Goal: Task Accomplishment & Management: Complete application form

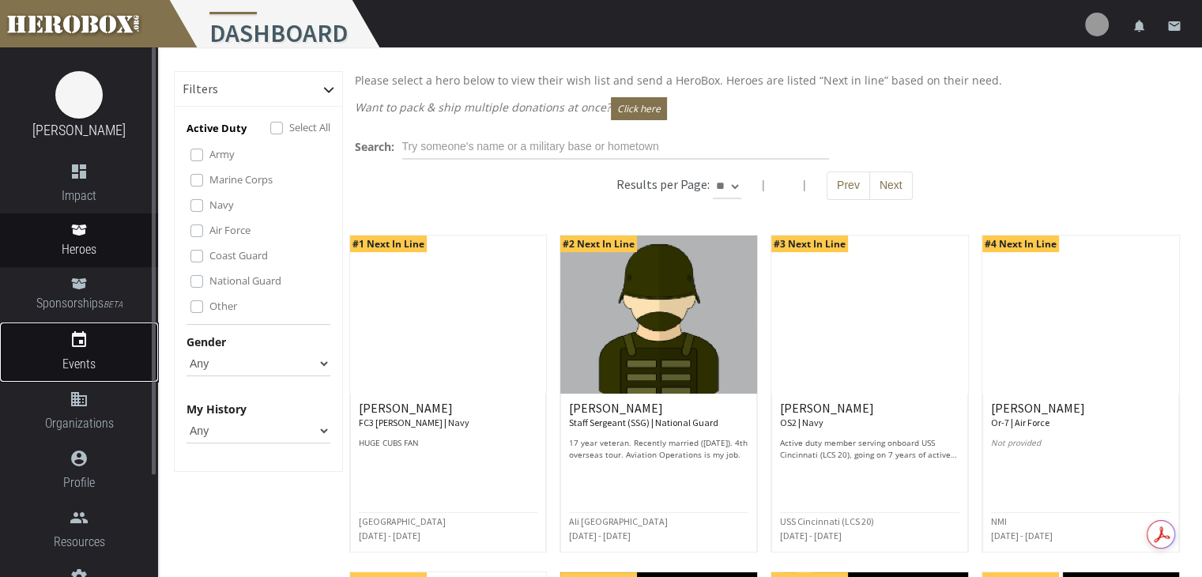
click at [75, 353] on link "event Events" at bounding box center [79, 351] width 158 height 59
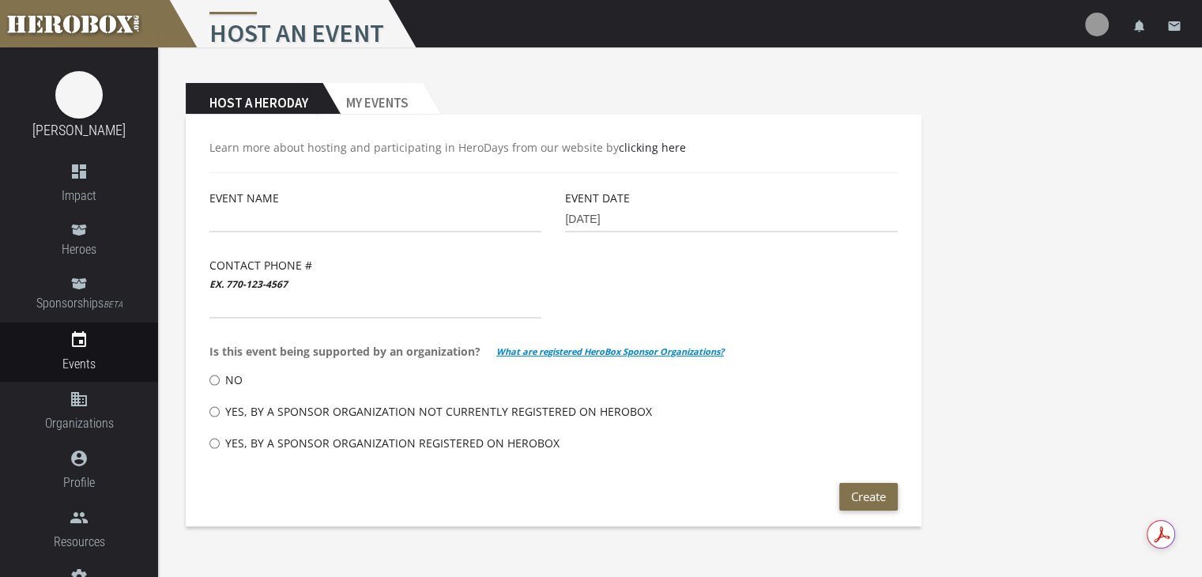
click at [256, 206] on label "Event Name" at bounding box center [244, 198] width 70 height 18
click at [255, 217] on input "text" at bounding box center [375, 219] width 332 height 25
type input "[PERSON_NAME] Group"
click at [673, 210] on input "[DATE]" at bounding box center [731, 219] width 332 height 25
click at [677, 224] on input "[DATE]" at bounding box center [731, 219] width 332 height 25
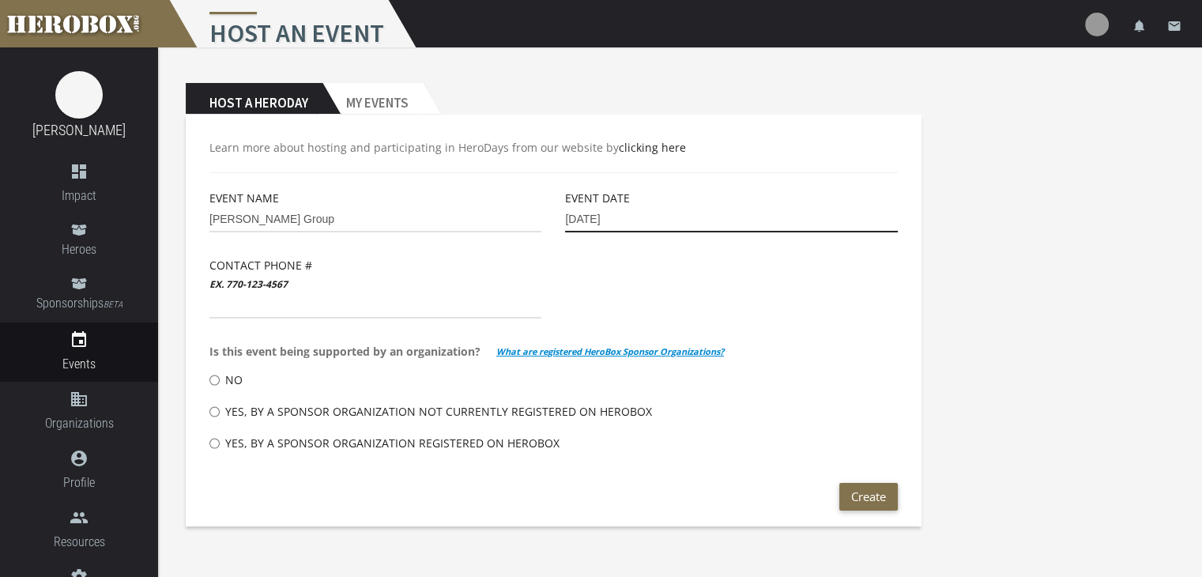
click at [598, 217] on input "[DATE]" at bounding box center [731, 219] width 332 height 25
click at [592, 219] on input "[DATE]" at bounding box center [731, 219] width 332 height 25
type input "[DATE]"
click at [250, 311] on input "text" at bounding box center [375, 305] width 332 height 25
type input "5089540485"
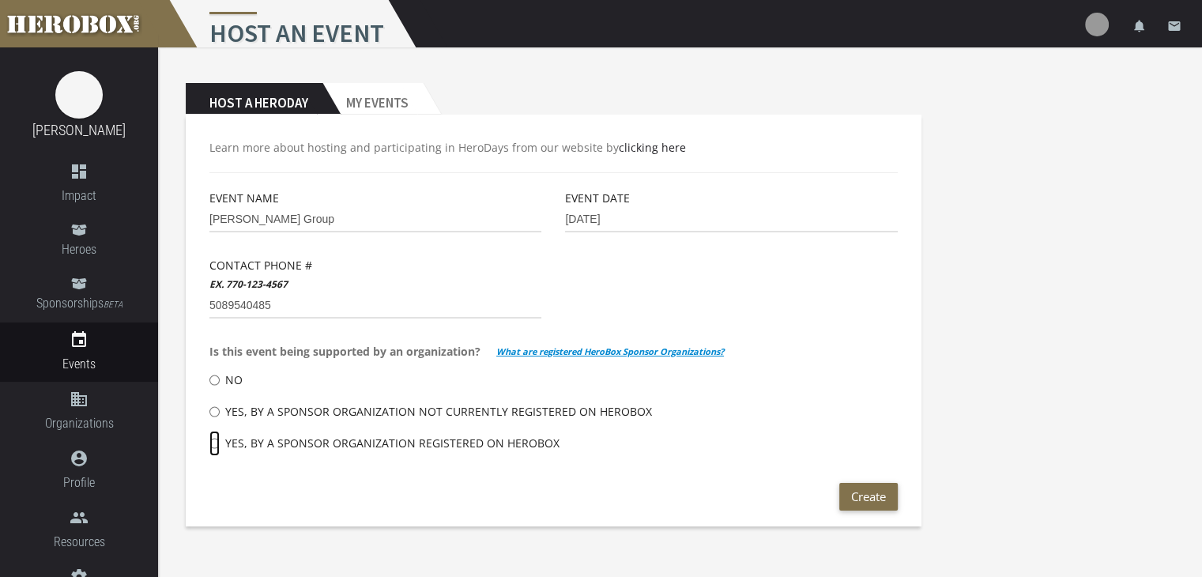
click at [215, 443] on input "Yes, by a Sponsor Organization registered on HeroBox" at bounding box center [214, 443] width 10 height 25
radio input "****"
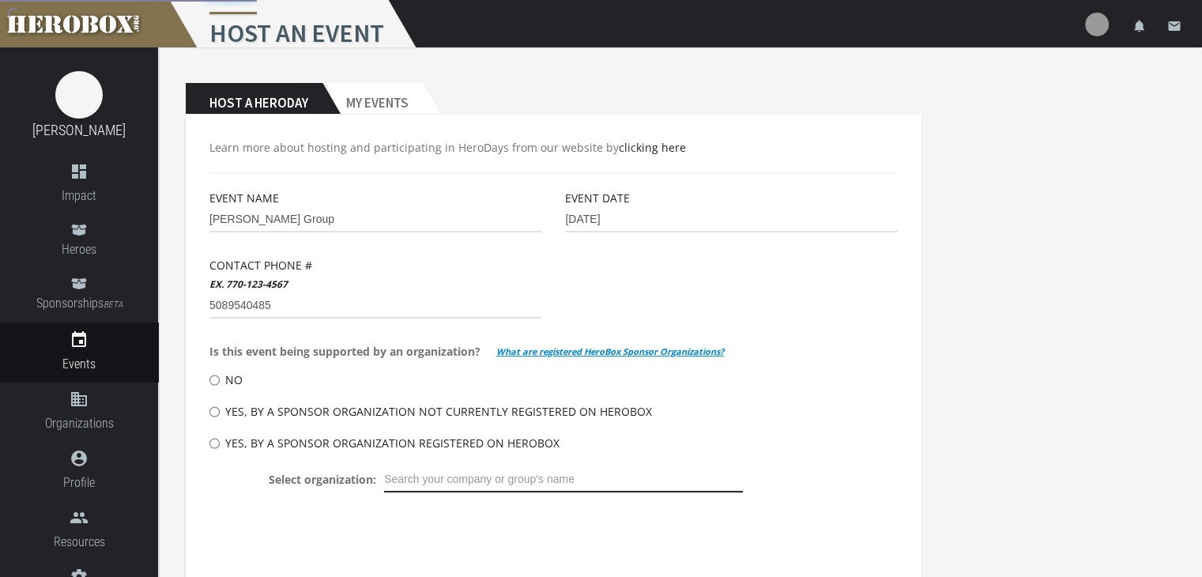
click at [398, 476] on input "text" at bounding box center [563, 479] width 359 height 25
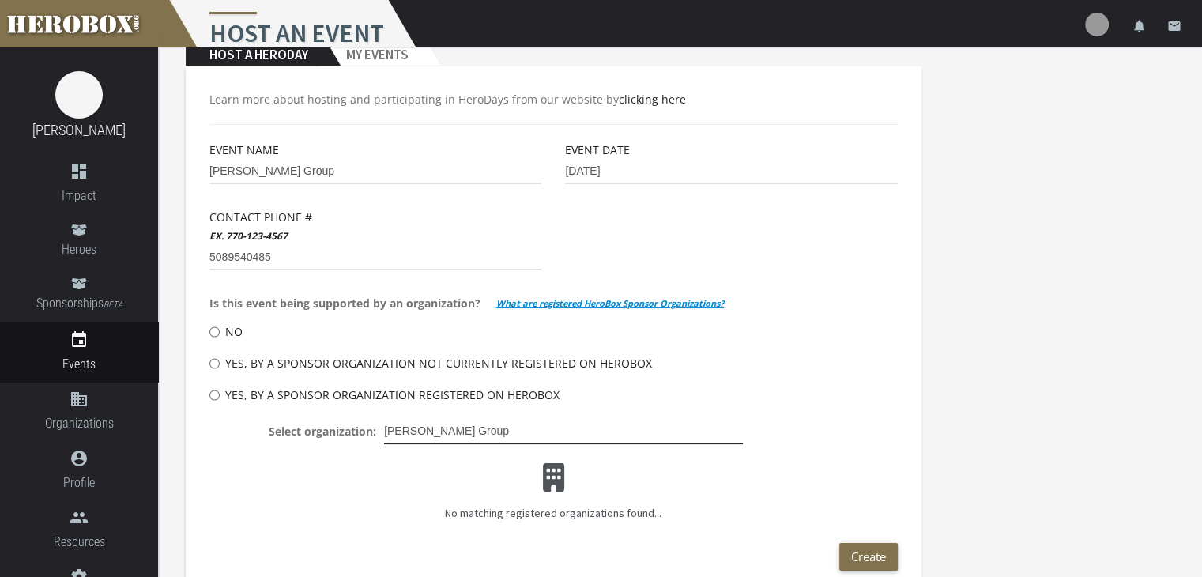
scroll to position [74, 0]
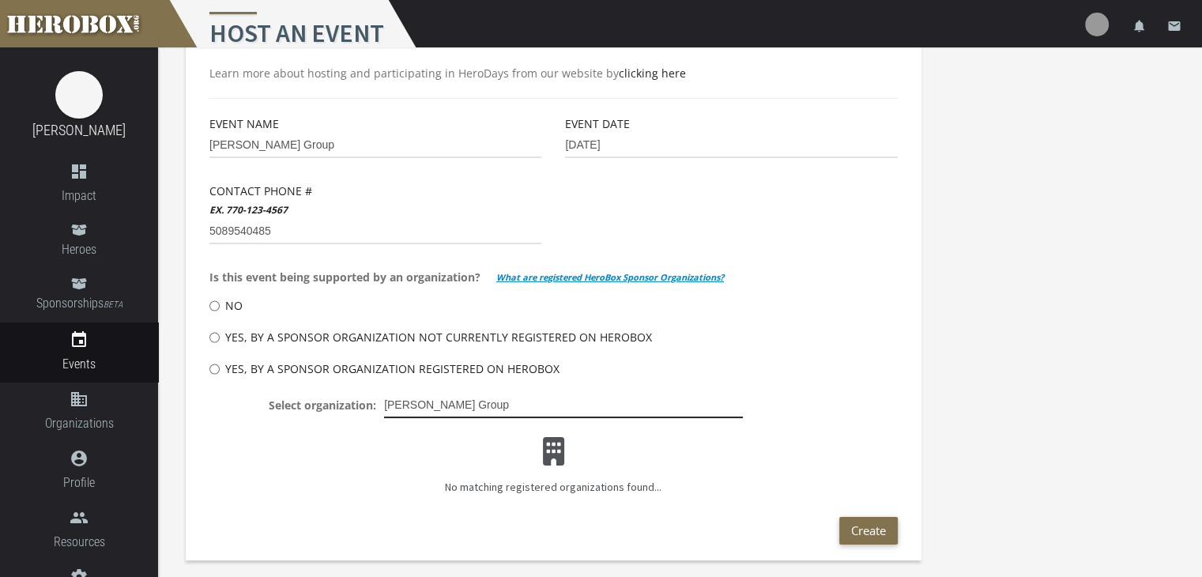
type input "[PERSON_NAME] Group"
drag, startPoint x: 278, startPoint y: 319, endPoint x: 251, endPoint y: 336, distance: 32.7
click at [278, 319] on div "No" at bounding box center [553, 306] width 688 height 32
click at [213, 338] on input "Yes, by a Sponsor Organization not currently registered on HeroBox" at bounding box center [214, 337] width 10 height 25
radio input "****"
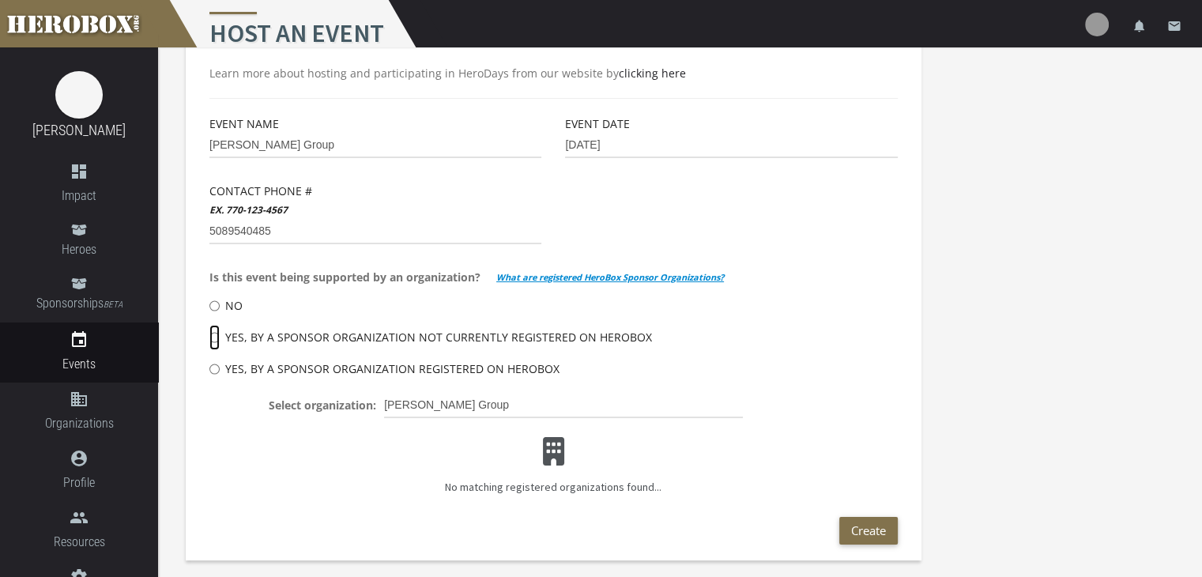
scroll to position [45, 0]
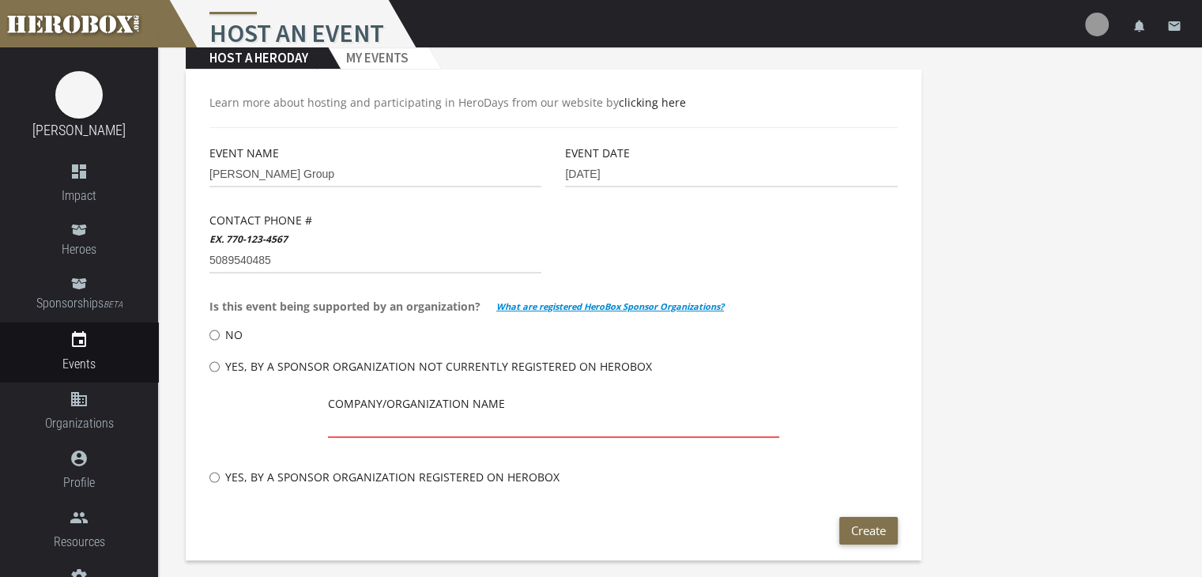
click at [459, 433] on input "text" at bounding box center [553, 425] width 451 height 25
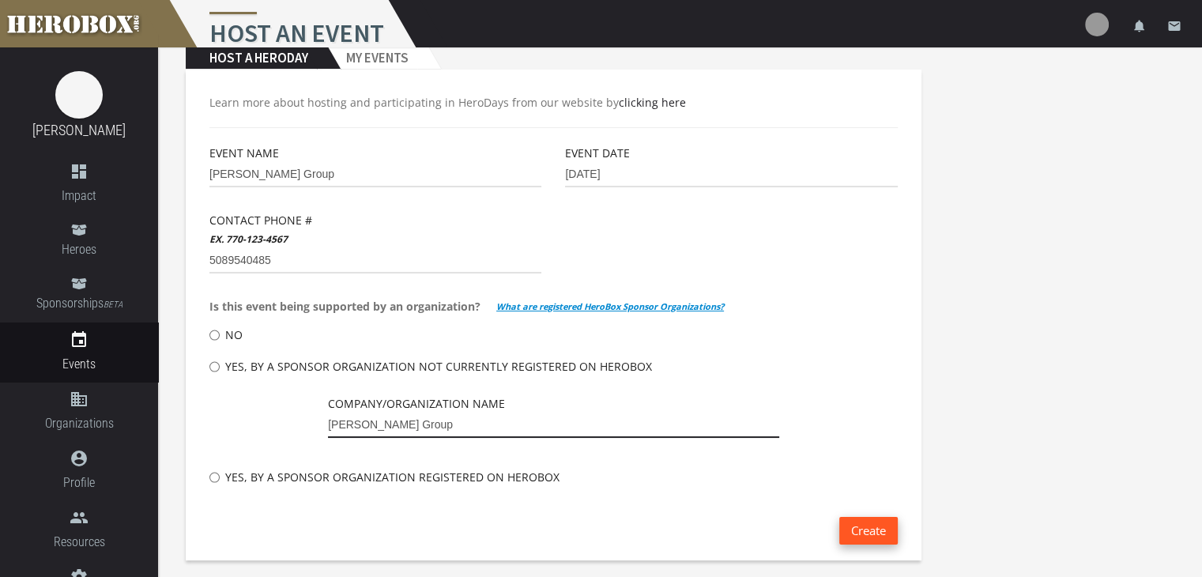
type input "[PERSON_NAME] Group"
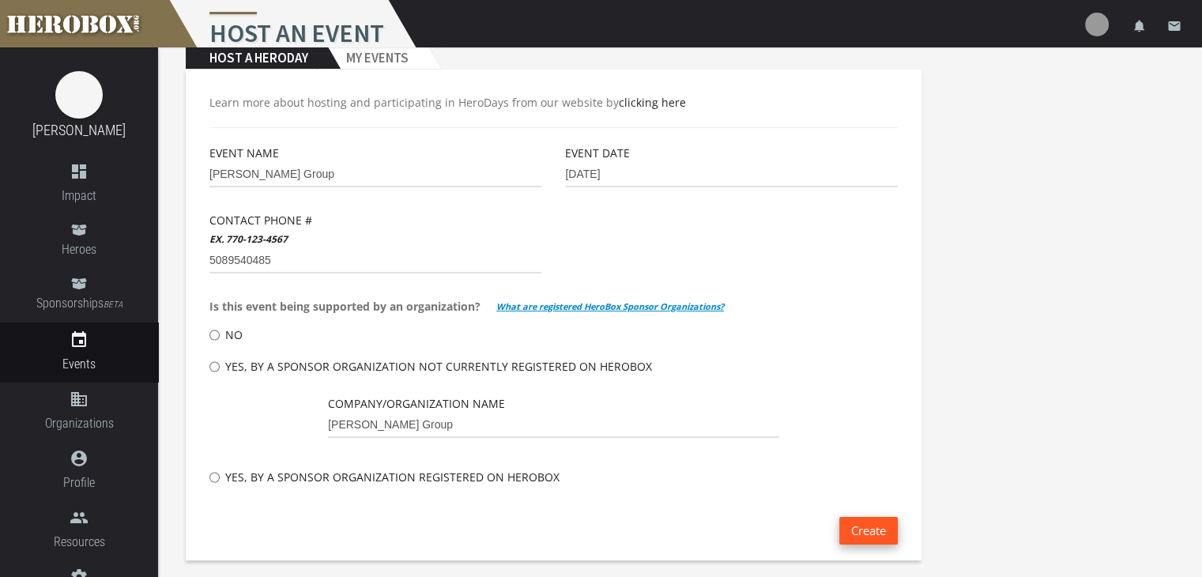
click at [877, 533] on button "Create" at bounding box center [868, 531] width 58 height 28
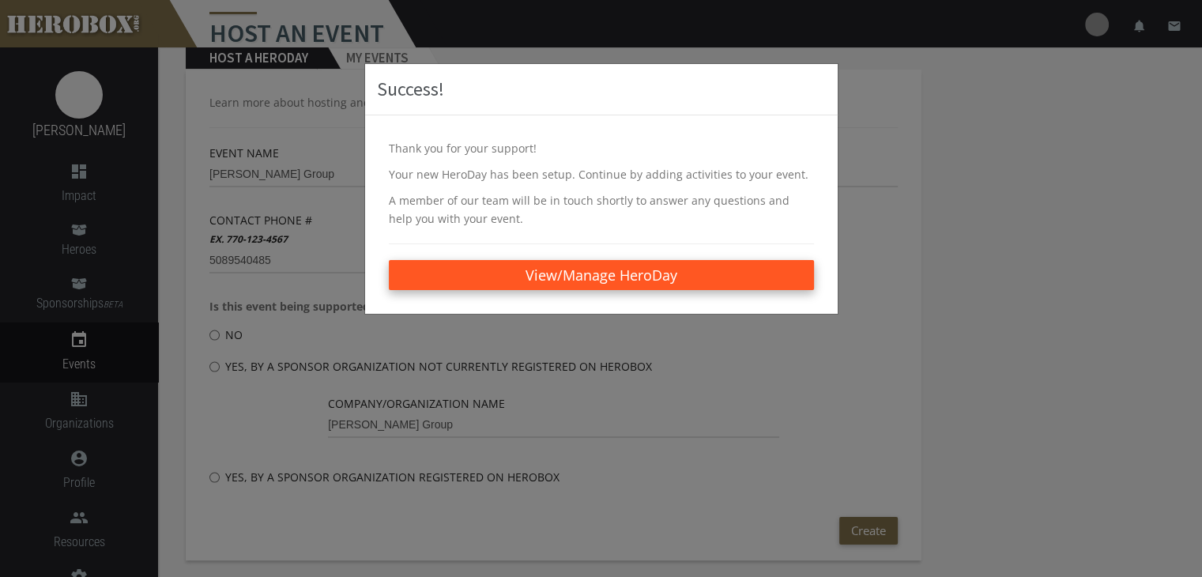
click at [668, 280] on link "View/Manage HeroDay" at bounding box center [601, 275] width 425 height 30
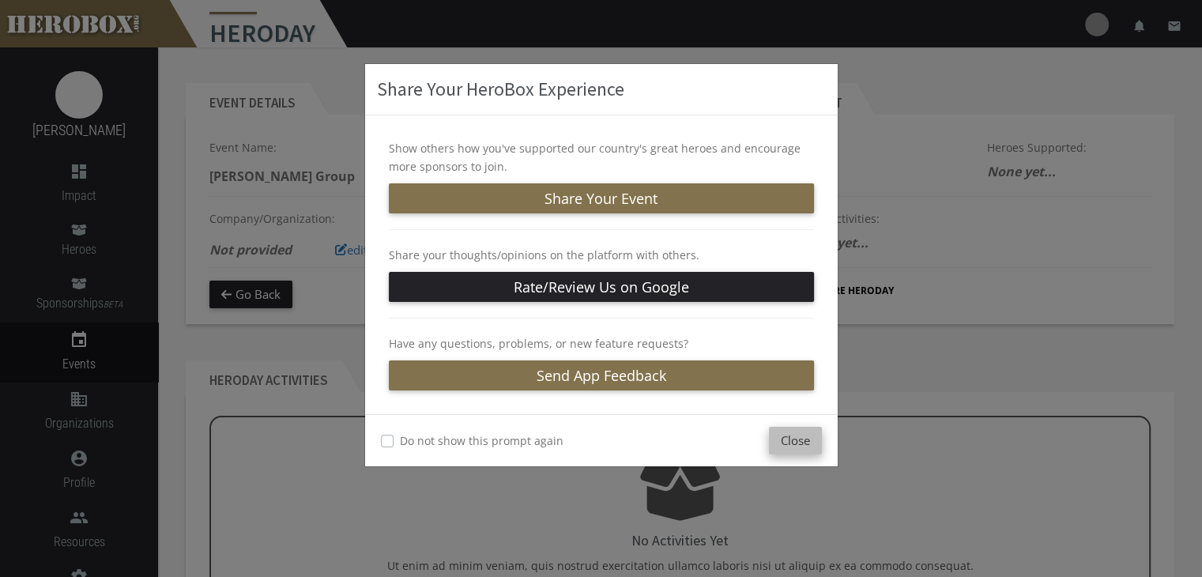
click at [798, 432] on button "Close" at bounding box center [795, 441] width 53 height 28
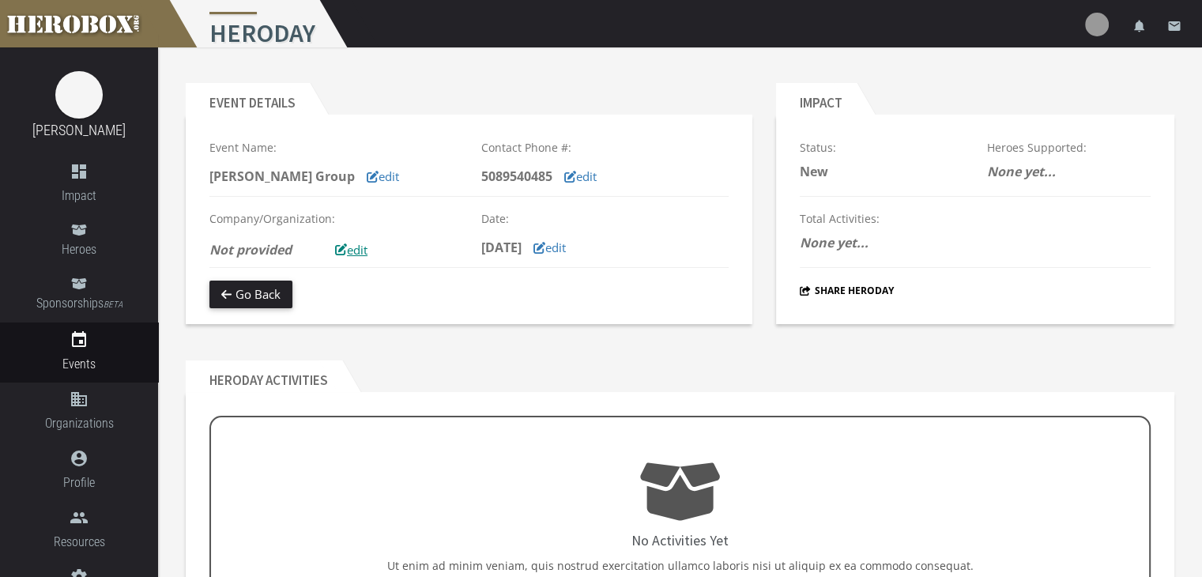
click at [348, 251] on button "edit" at bounding box center [351, 250] width 56 height 28
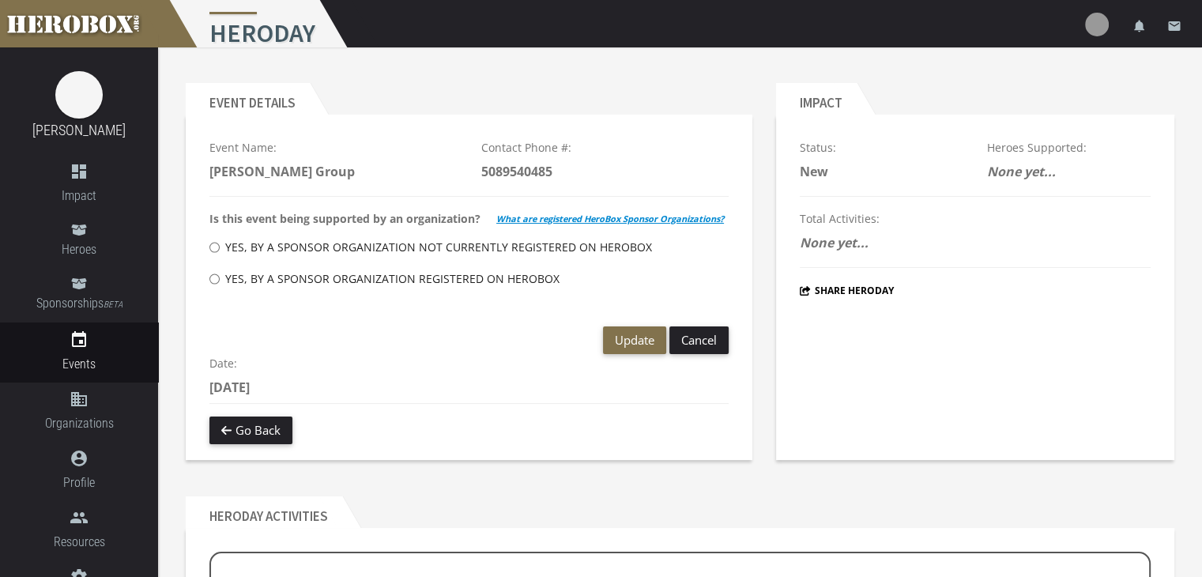
click at [961, 214] on p "Total Activities:" at bounding box center [882, 218] width 164 height 18
click at [699, 339] on button "Cancel" at bounding box center [698, 340] width 59 height 28
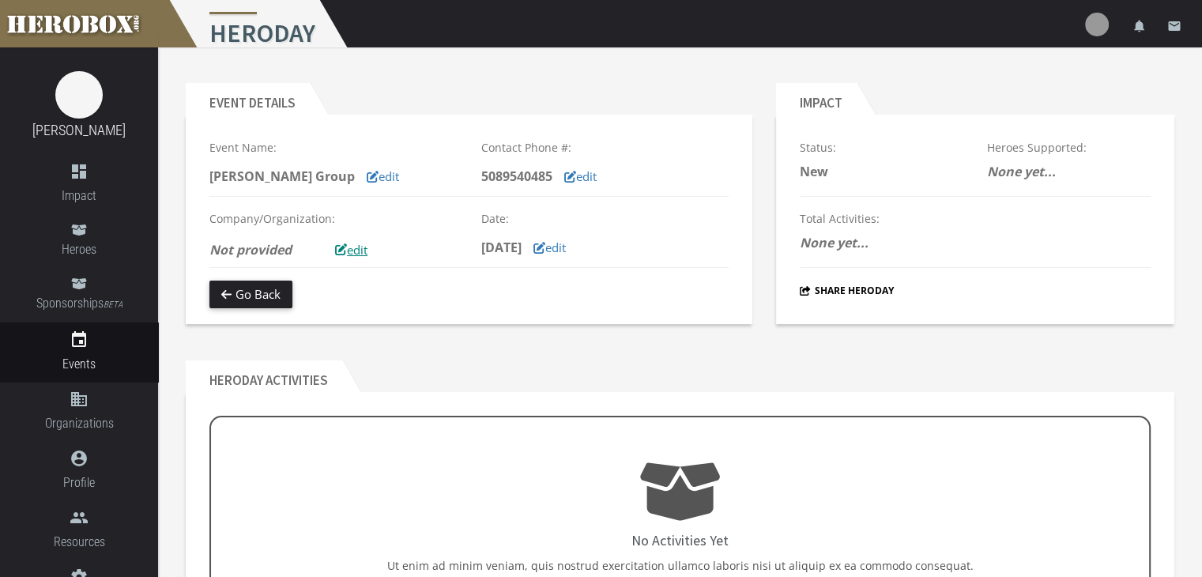
click at [348, 251] on button "edit" at bounding box center [351, 250] width 56 height 28
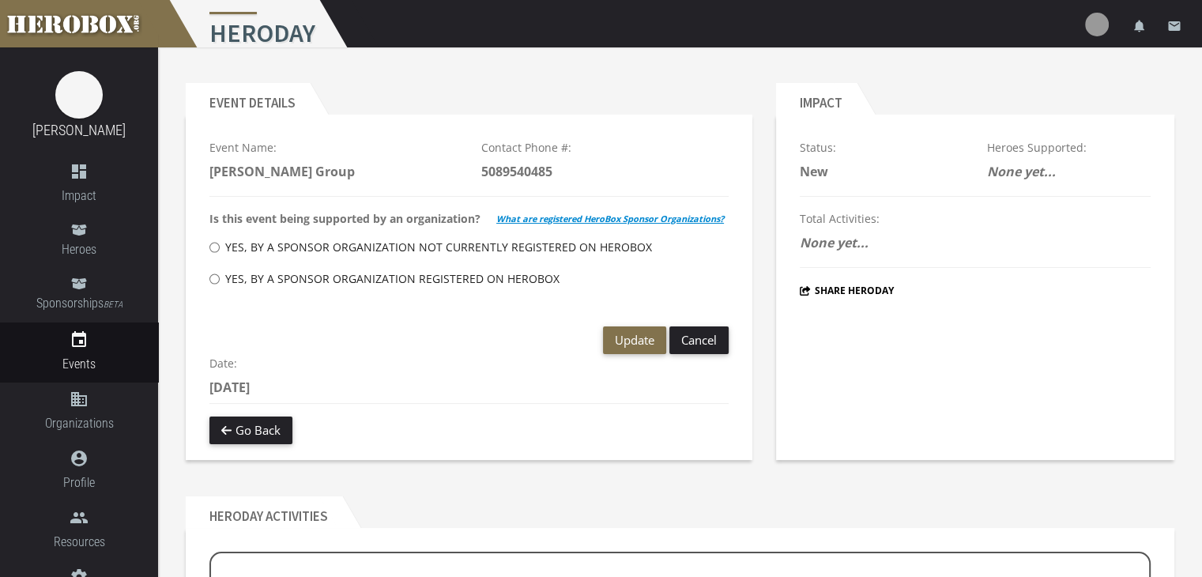
click at [446, 249] on label "Yes, by a Sponsor Organization not currently registered on HeroBox" at bounding box center [430, 248] width 443 height 32
click at [220, 249] on input "Yes, by a Sponsor Organization not currently registered on HeroBox" at bounding box center [214, 247] width 10 height 25
radio input "****"
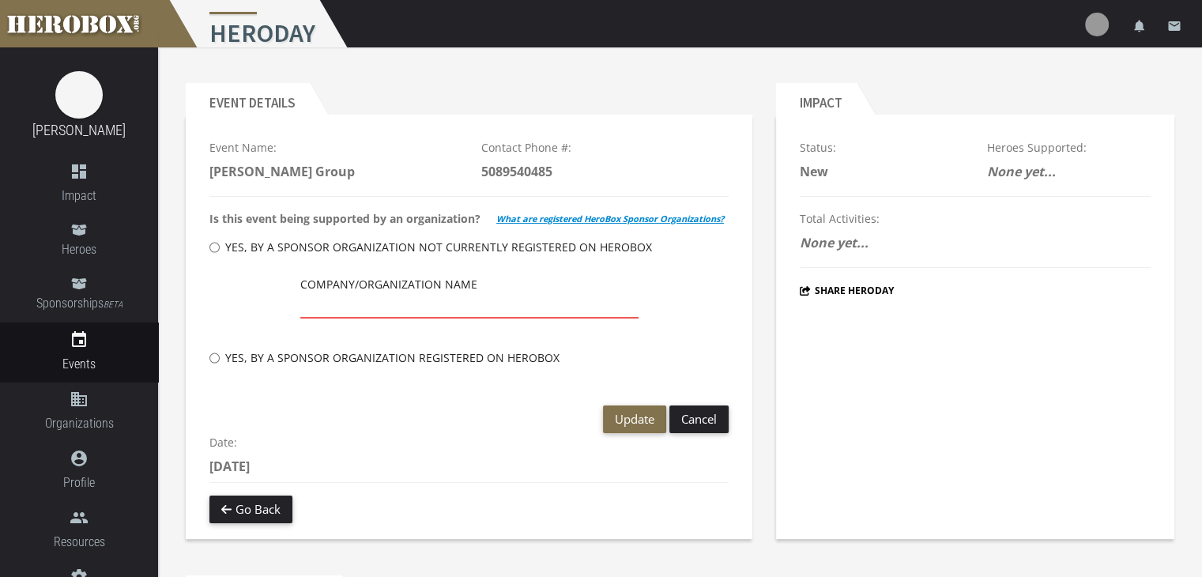
click at [394, 300] on input "text" at bounding box center [469, 305] width 338 height 25
type input "[PERSON_NAME] Group"
click at [638, 428] on button "Update" at bounding box center [634, 419] width 63 height 28
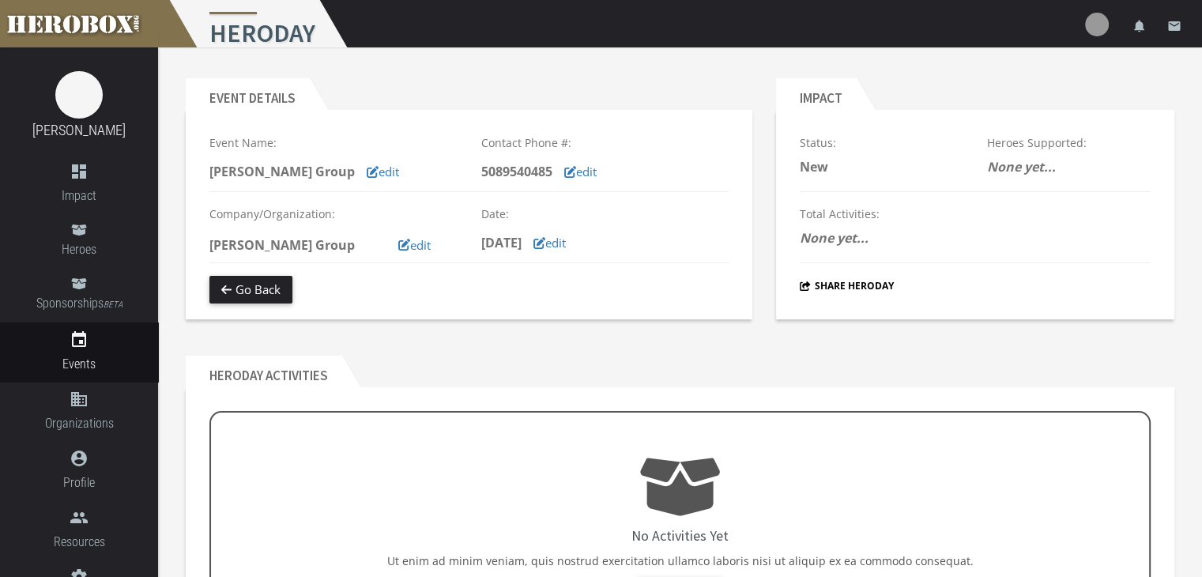
scroll to position [149, 0]
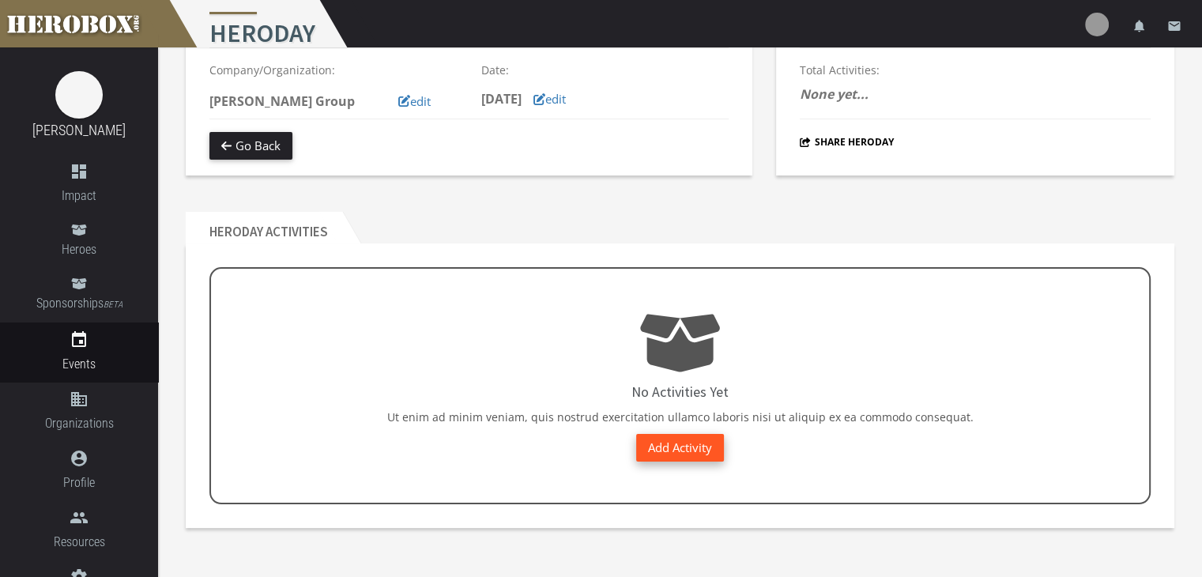
click at [686, 454] on link "Add Activity" at bounding box center [680, 448] width 88 height 28
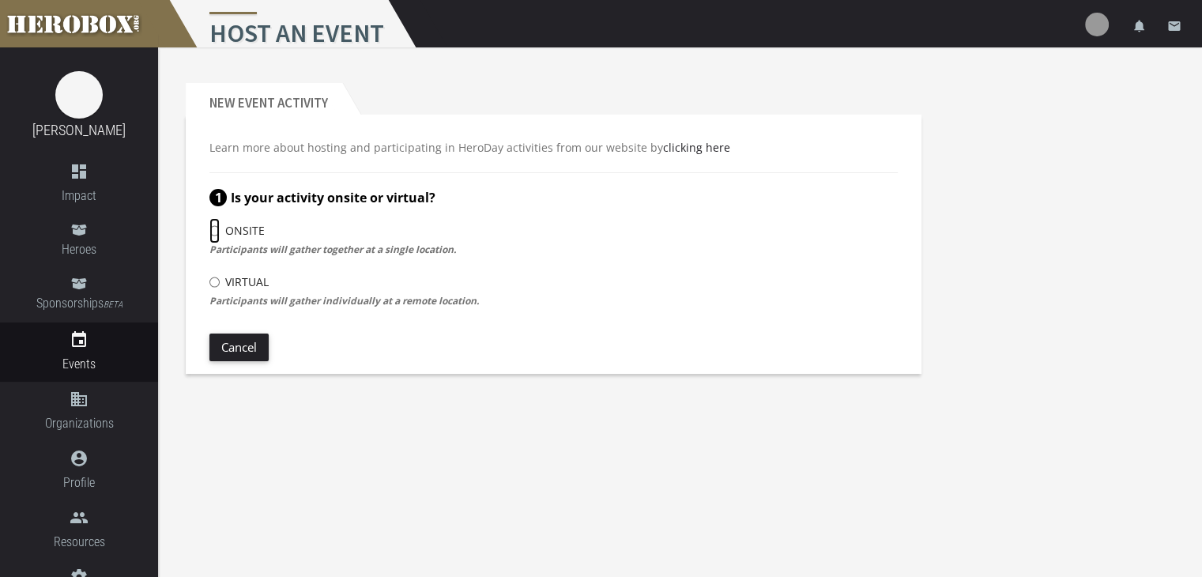
click at [217, 232] on input "Onsite" at bounding box center [214, 230] width 10 height 25
radio input "****"
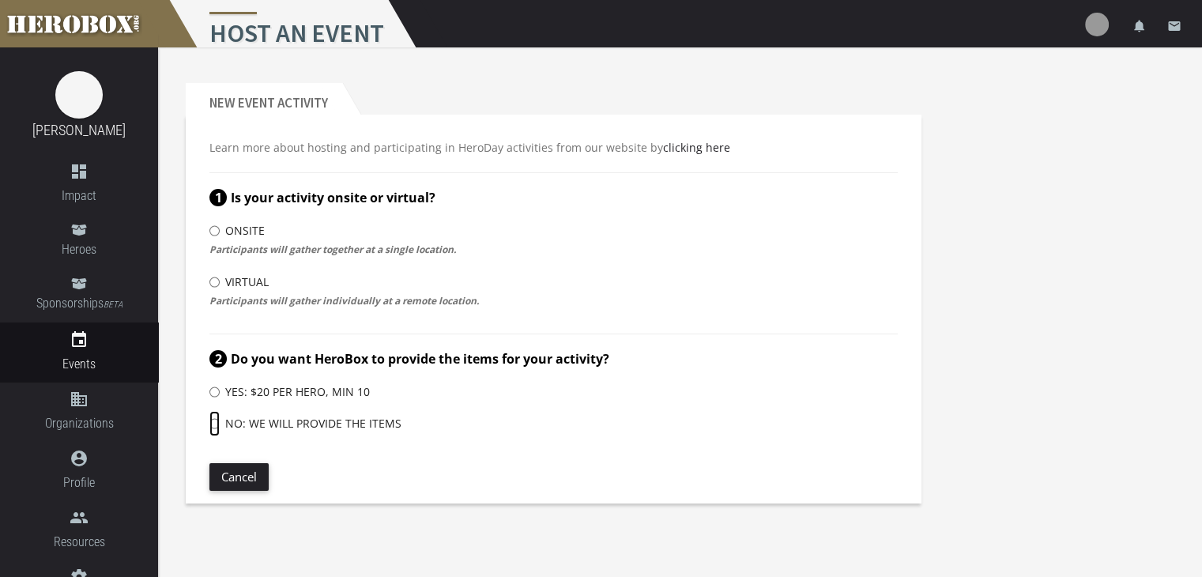
click at [215, 421] on input "No: We will provide the items" at bounding box center [214, 423] width 10 height 25
radio input "****"
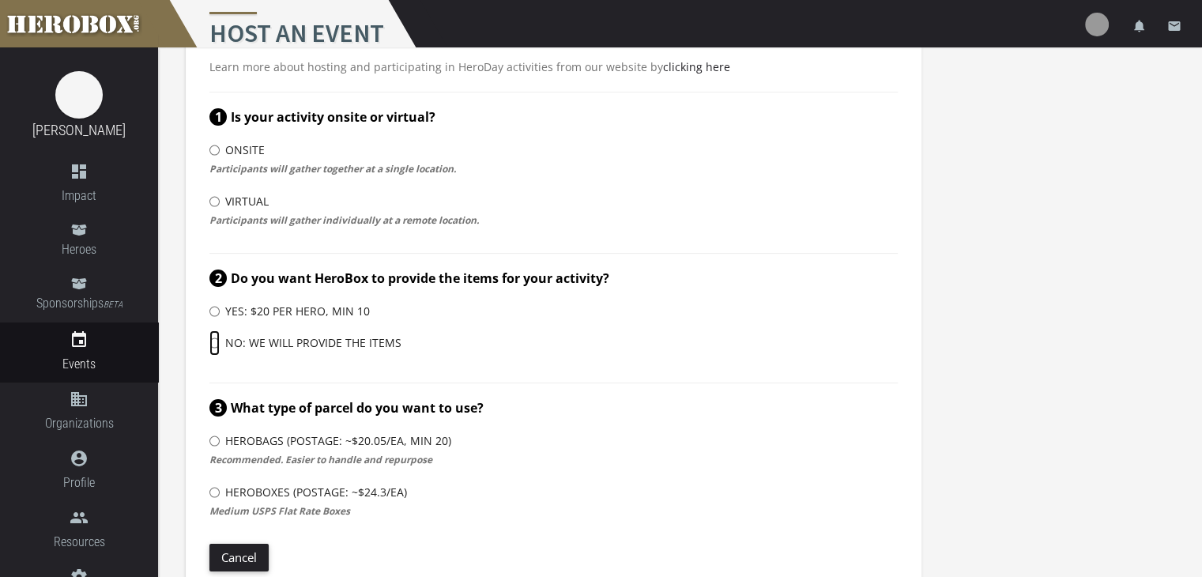
scroll to position [104, 0]
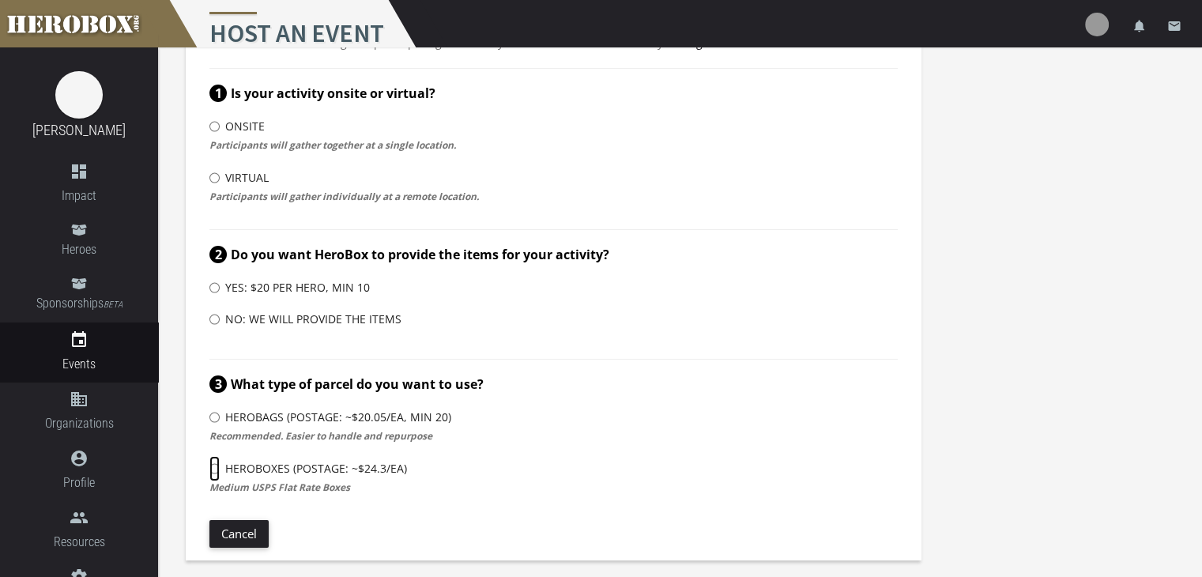
click at [214, 469] on input "HeroBoxes (Postage: ~$24.3/ea)" at bounding box center [214, 468] width 10 height 25
radio input "****"
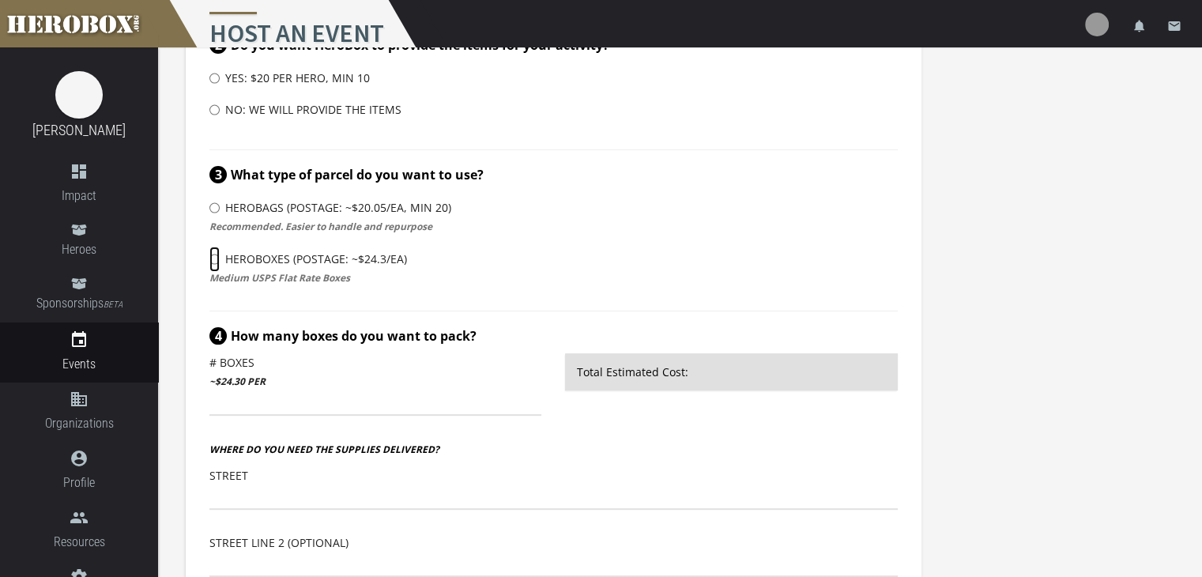
scroll to position [341, 0]
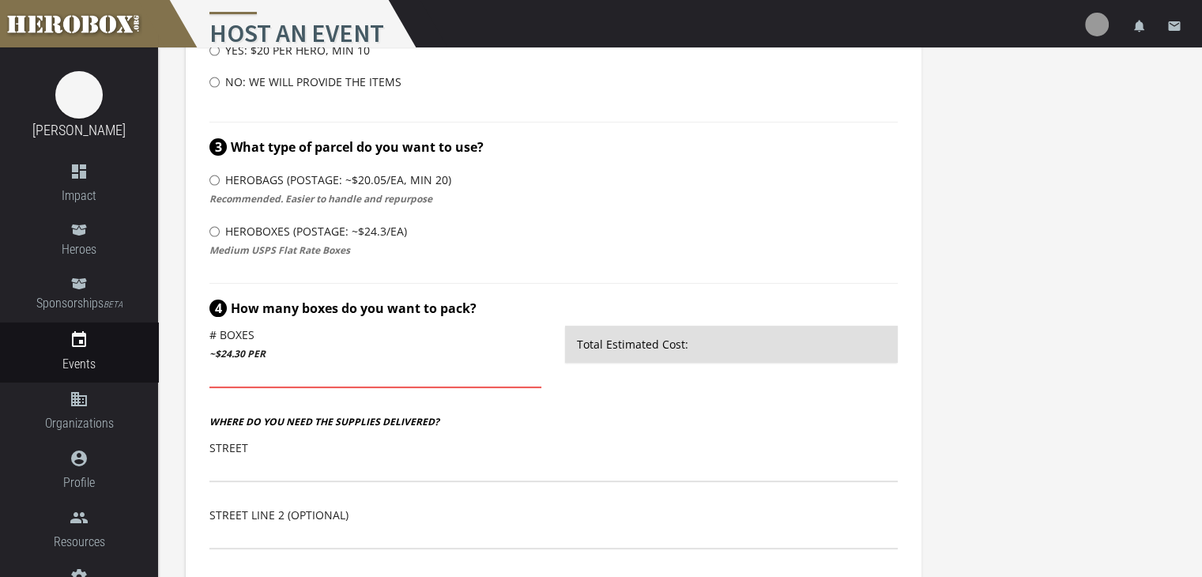
click at [268, 380] on input "number" at bounding box center [375, 375] width 332 height 25
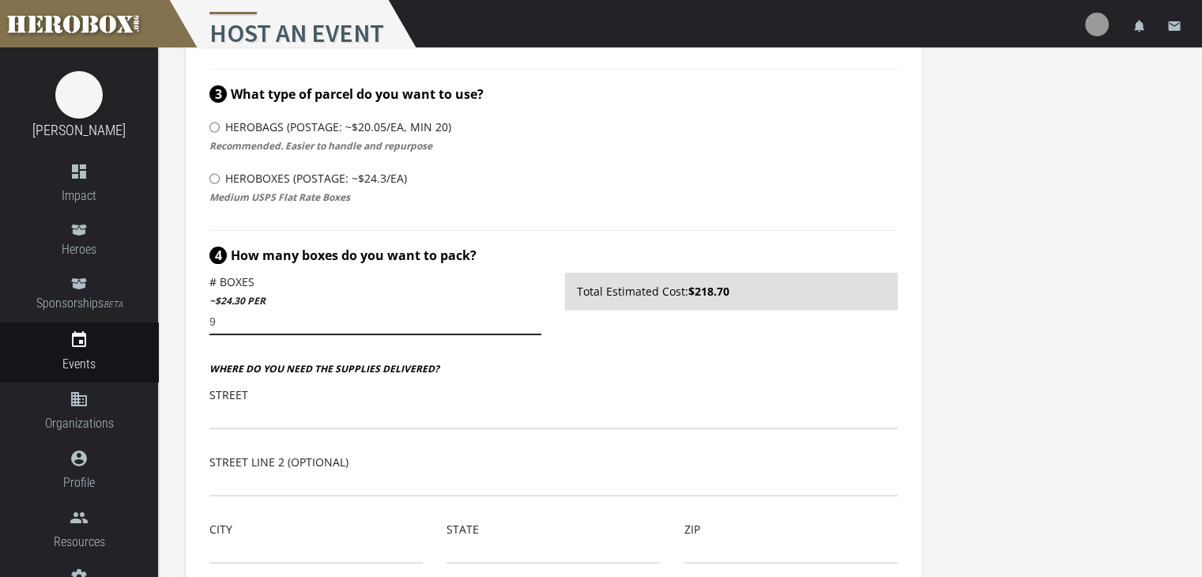
scroll to position [420, 0]
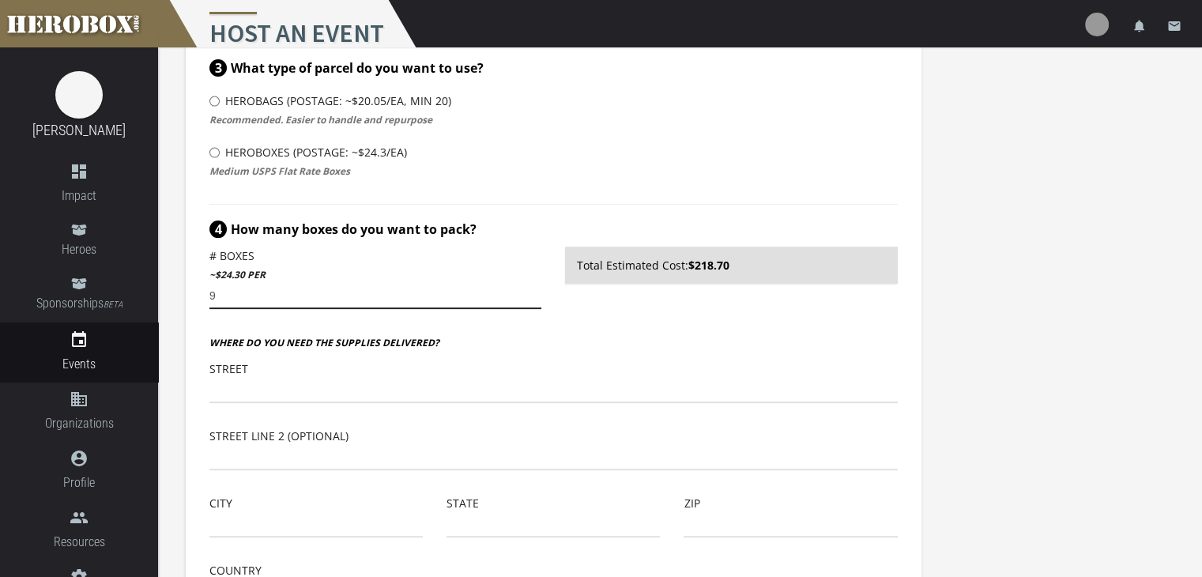
type input "9"
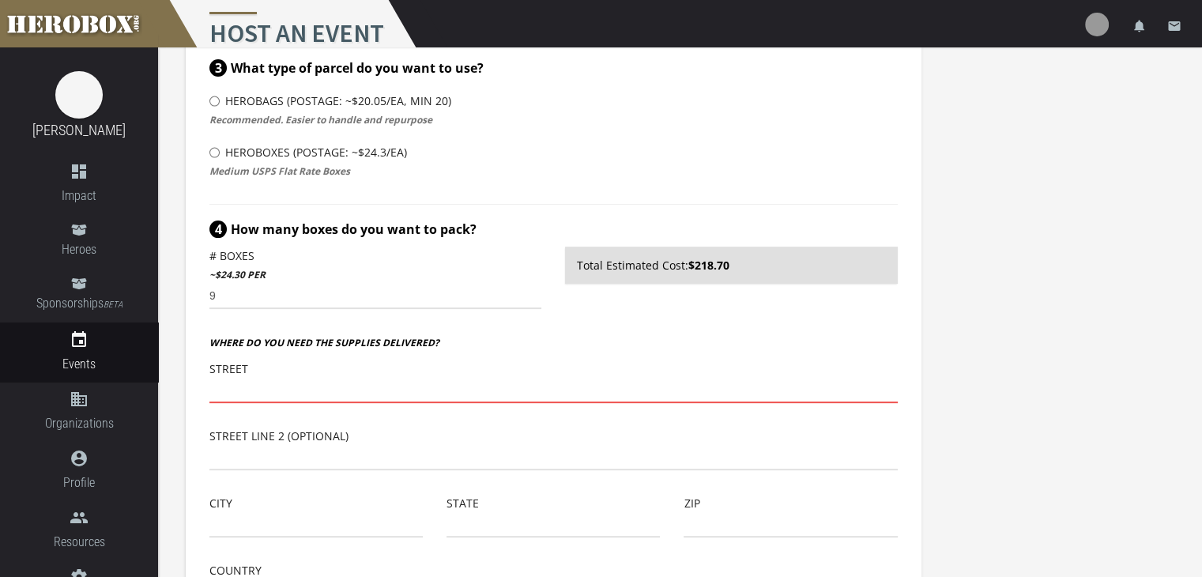
click at [241, 387] on input "text" at bounding box center [553, 390] width 688 height 25
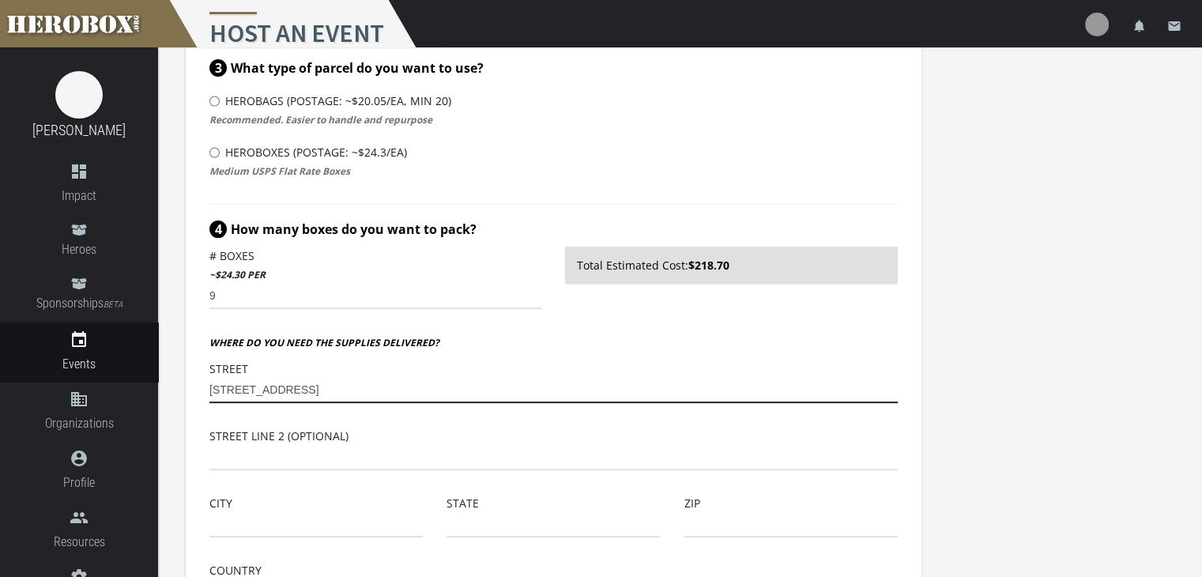
type input "[STREET_ADDRESS]"
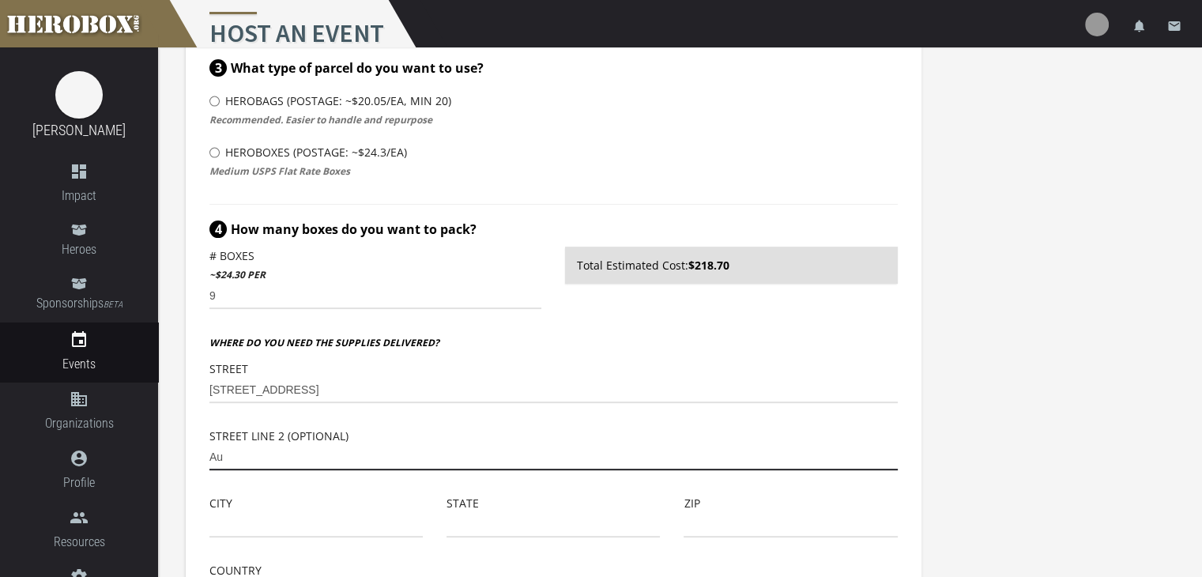
type input "A"
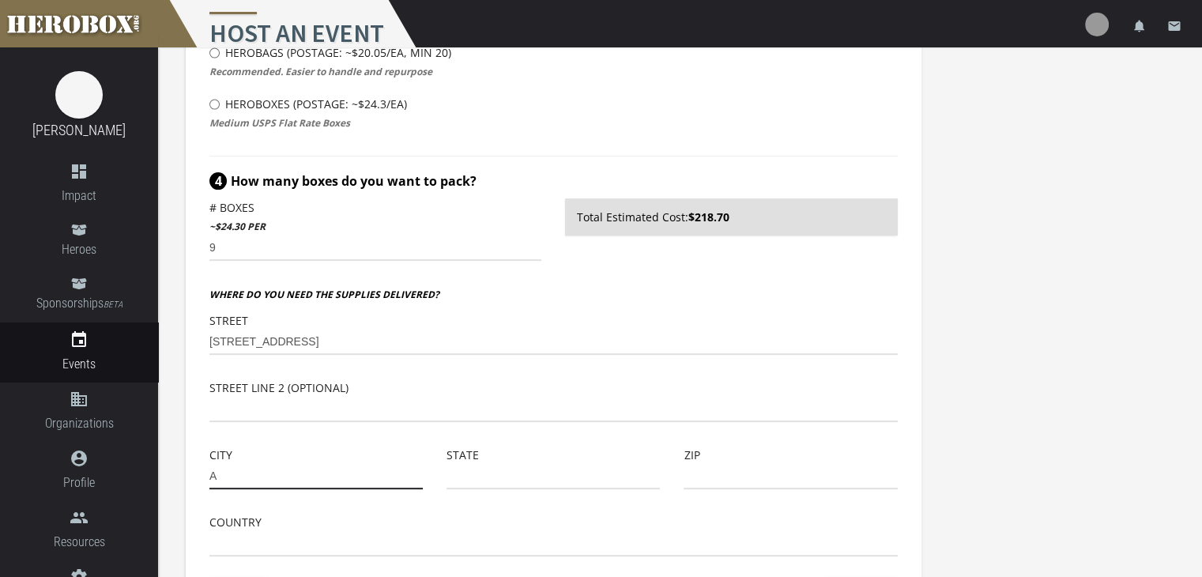
scroll to position [469, 0]
type input "Auburn"
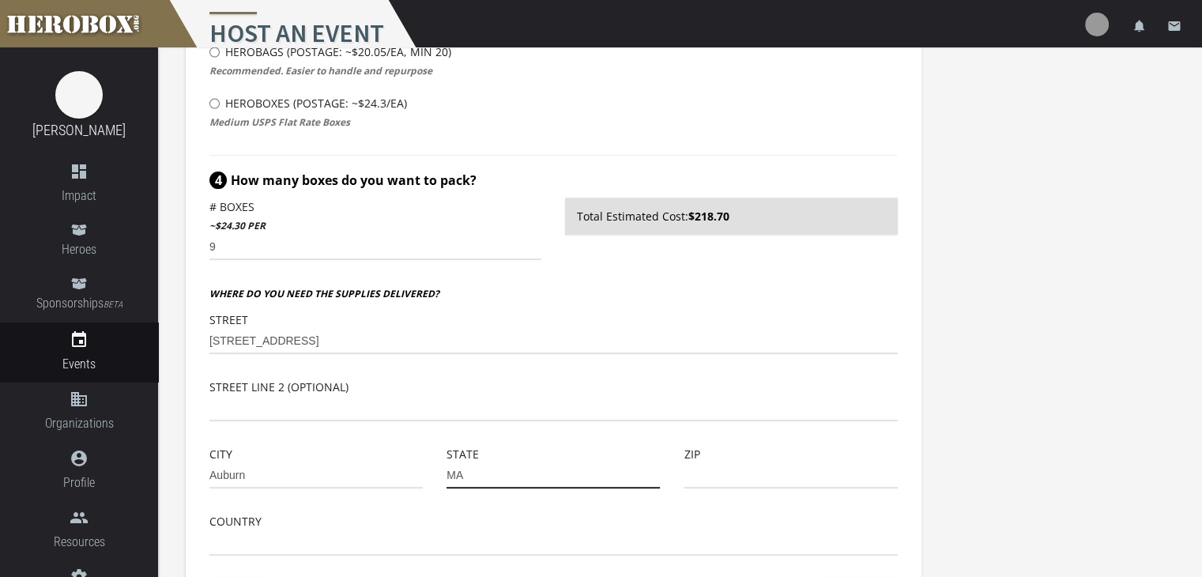
type input "MA"
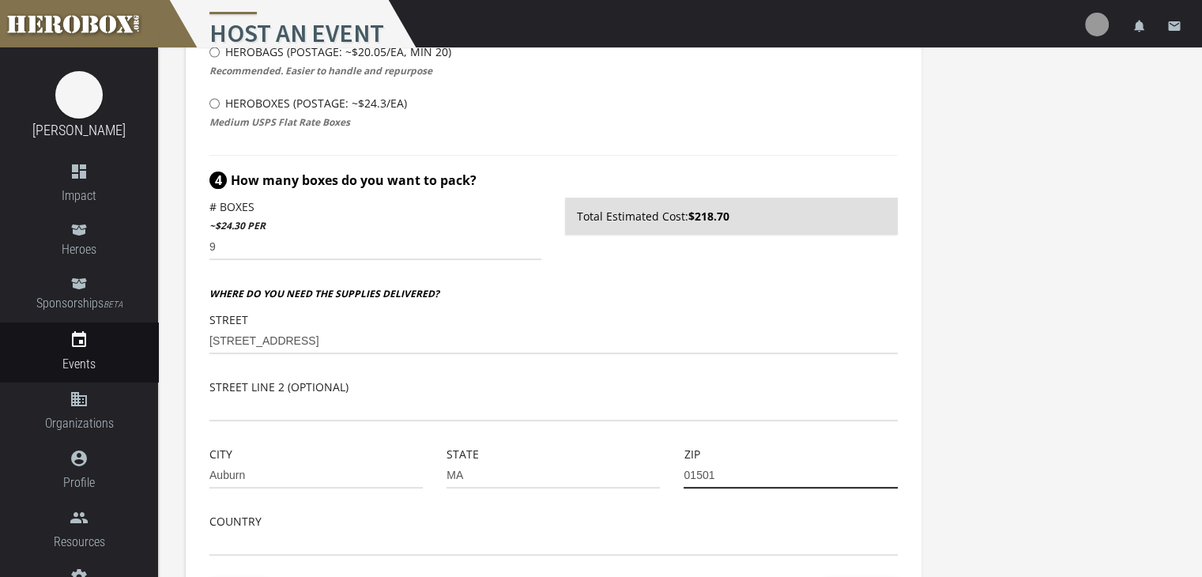
scroll to position [528, 0]
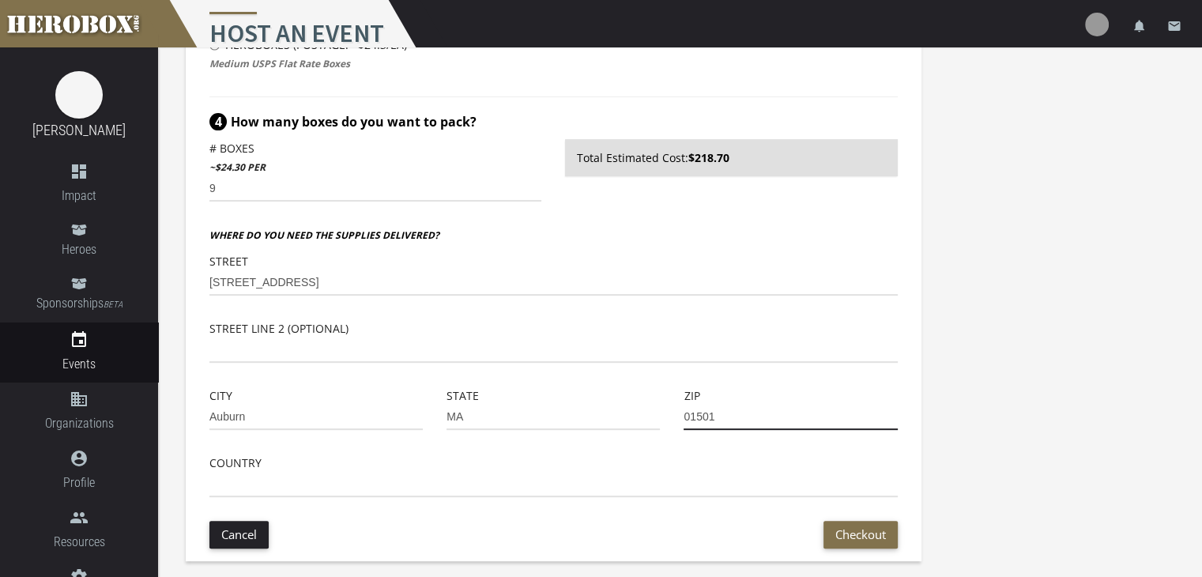
type input "01501"
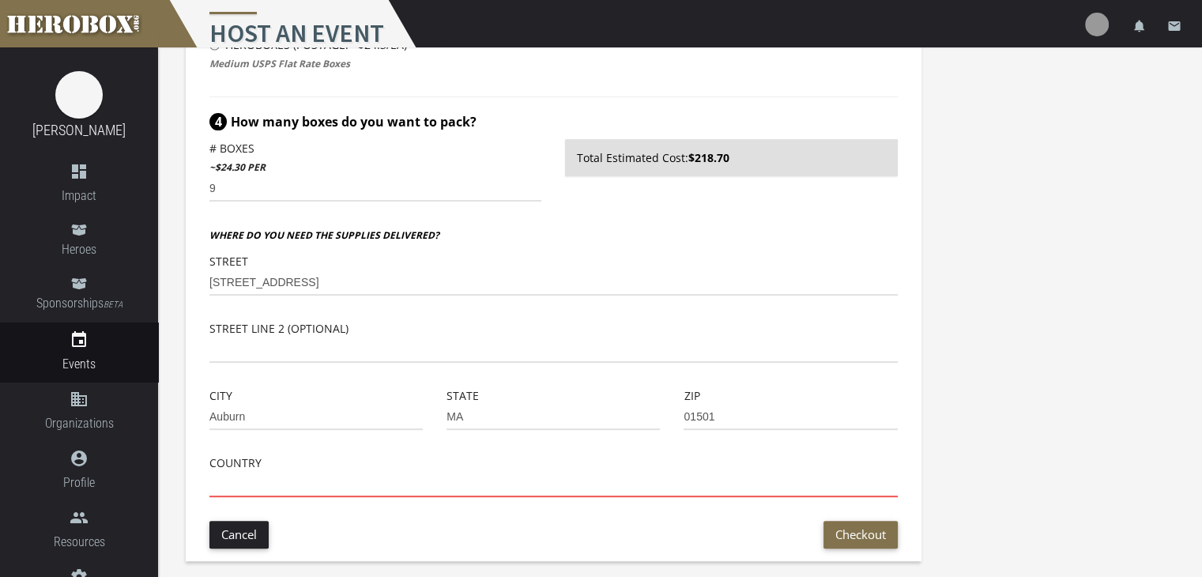
click at [313, 477] on input "text" at bounding box center [553, 484] width 688 height 25
type input "[GEOGRAPHIC_DATA]"
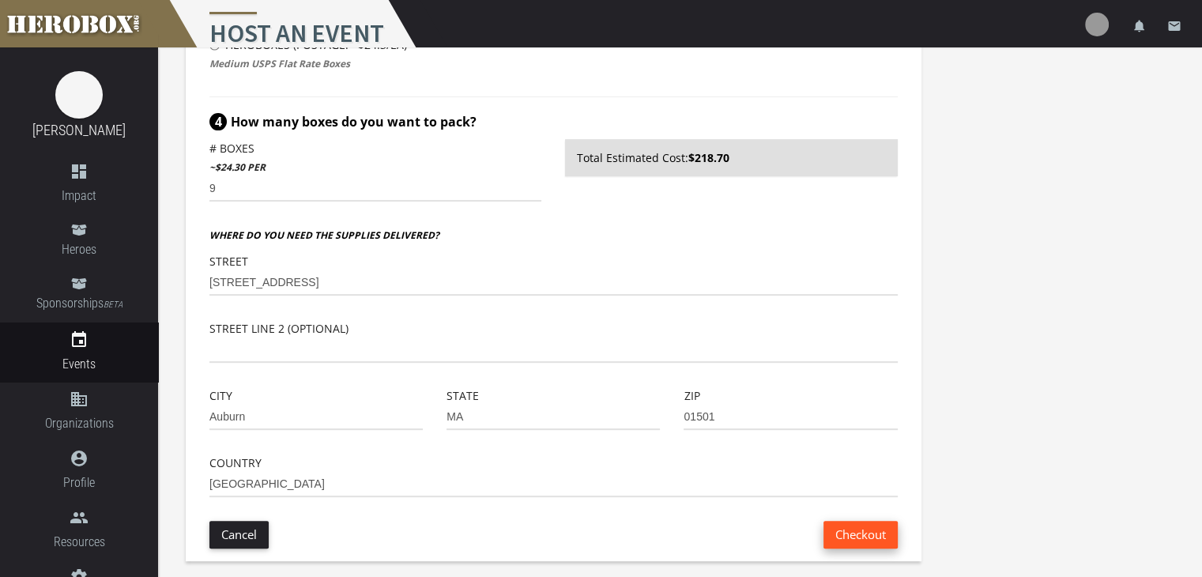
click at [858, 538] on button "Checkout" at bounding box center [861, 535] width 74 height 28
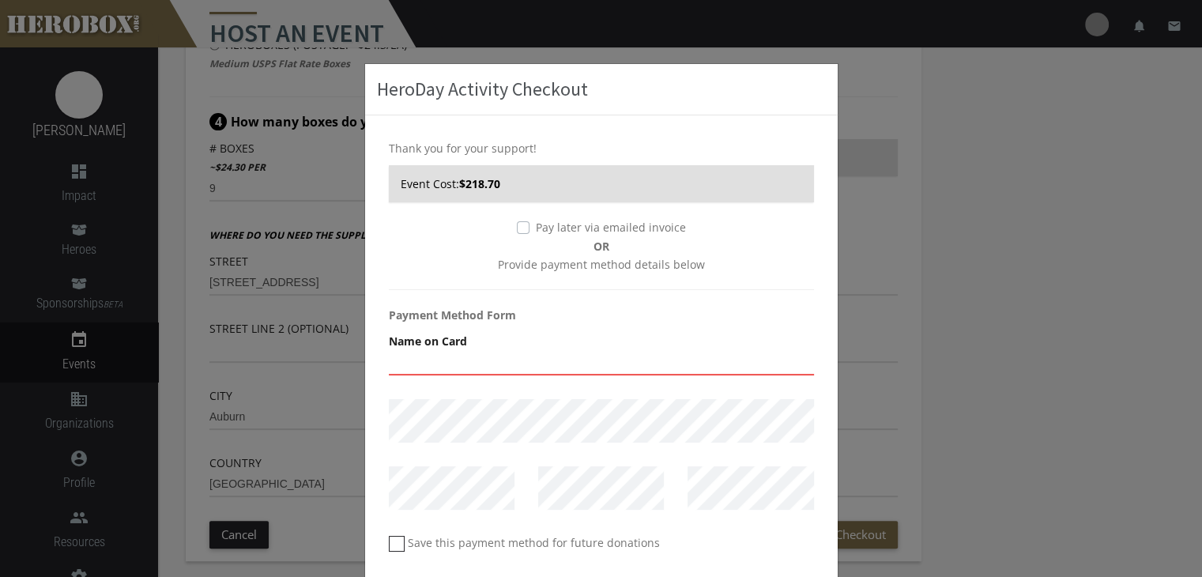
click at [462, 366] on input "text" at bounding box center [601, 362] width 425 height 25
type input "[PERSON_NAME]"
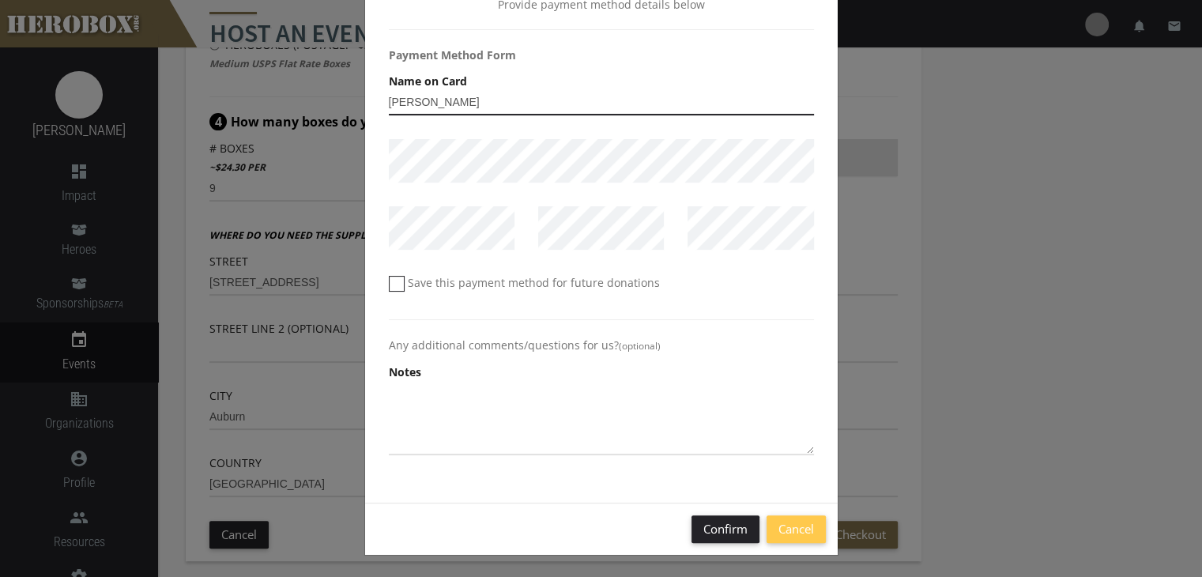
scroll to position [262, 0]
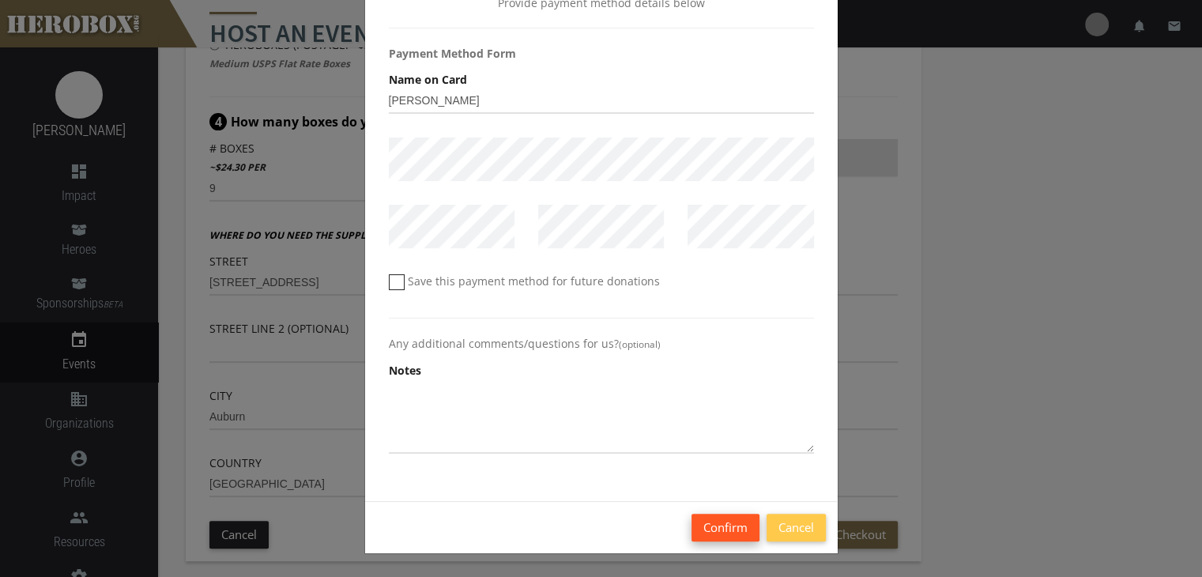
click at [731, 532] on button "Confirm" at bounding box center [726, 528] width 68 height 28
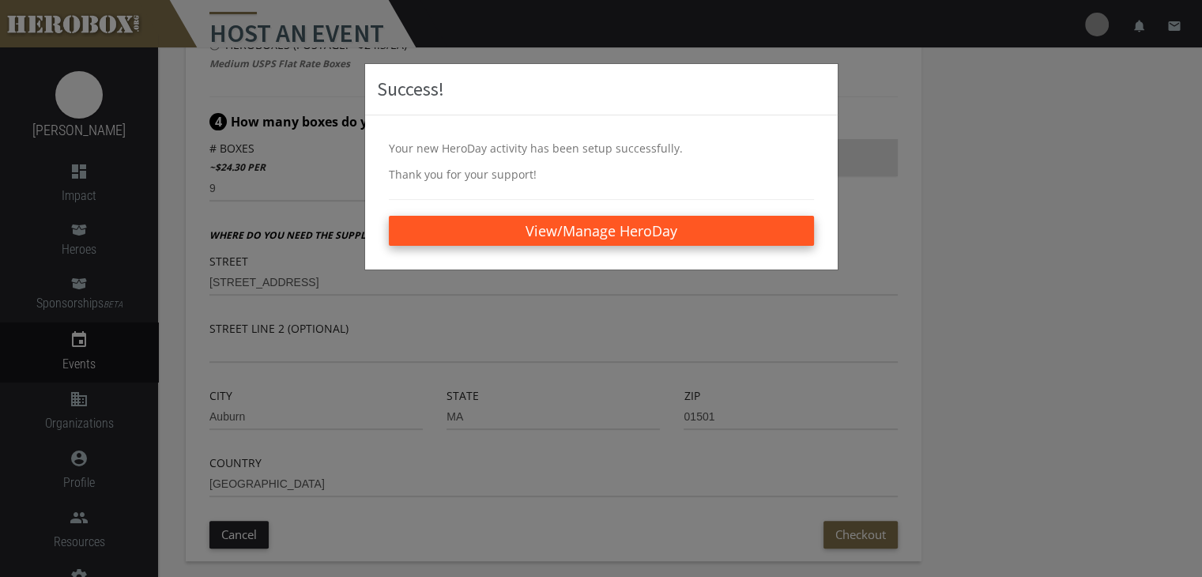
click at [578, 226] on link "View/Manage HeroDay" at bounding box center [601, 231] width 425 height 30
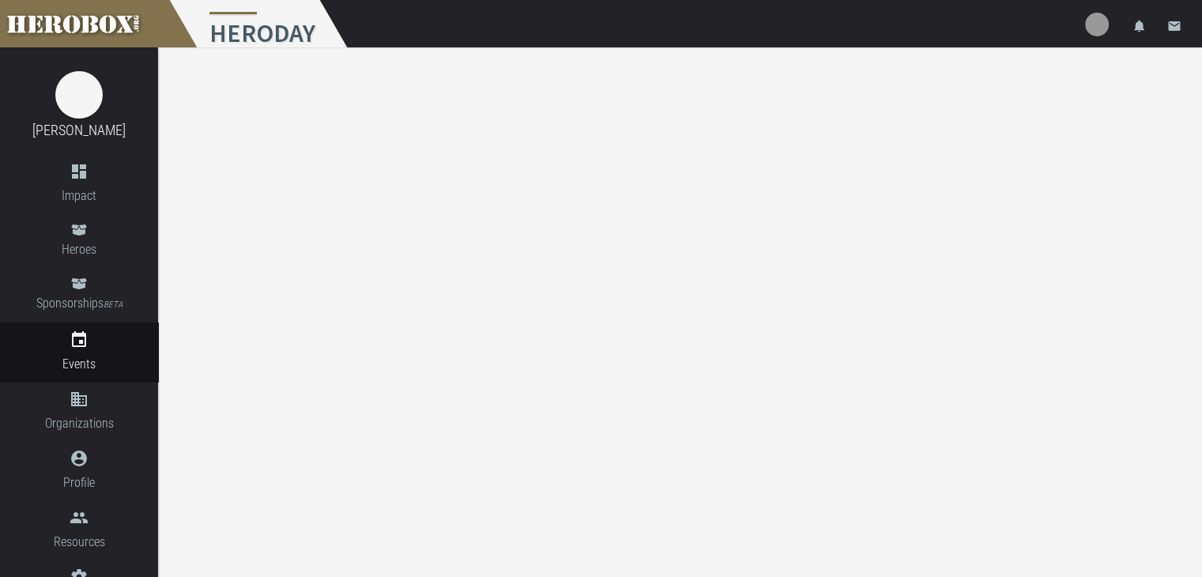
scroll to position [344, 0]
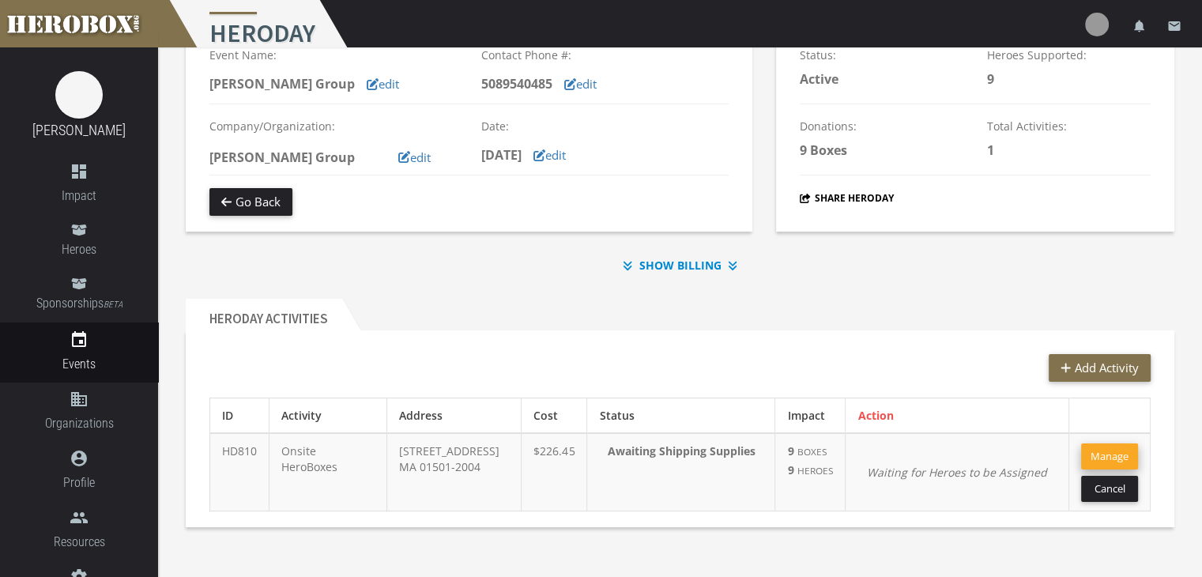
click at [1100, 443] on button "Manage" at bounding box center [1109, 456] width 57 height 26
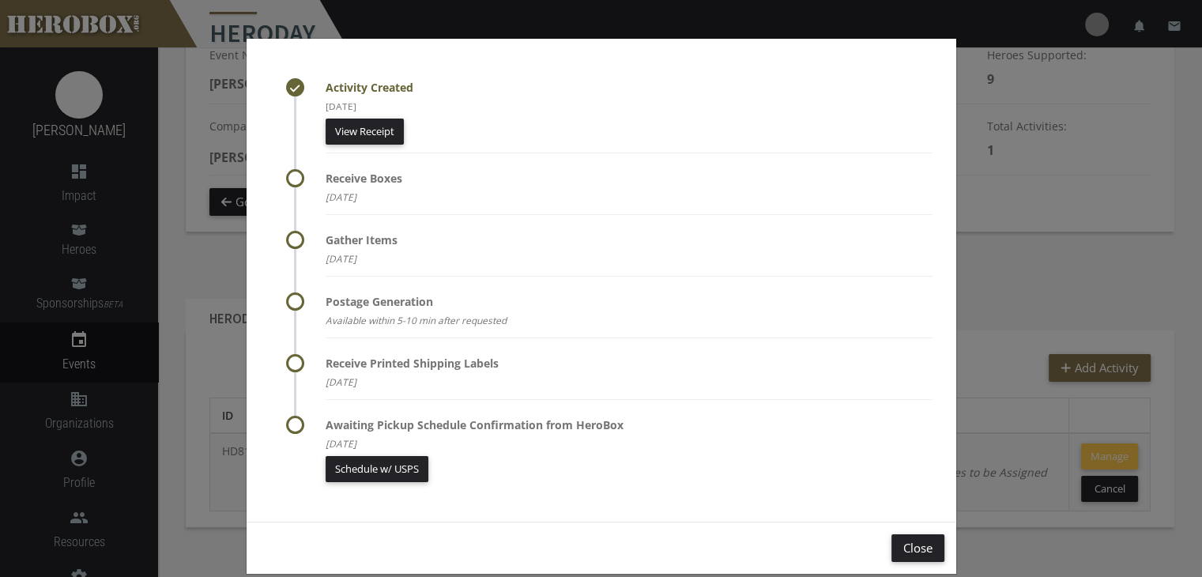
scroll to position [44, 0]
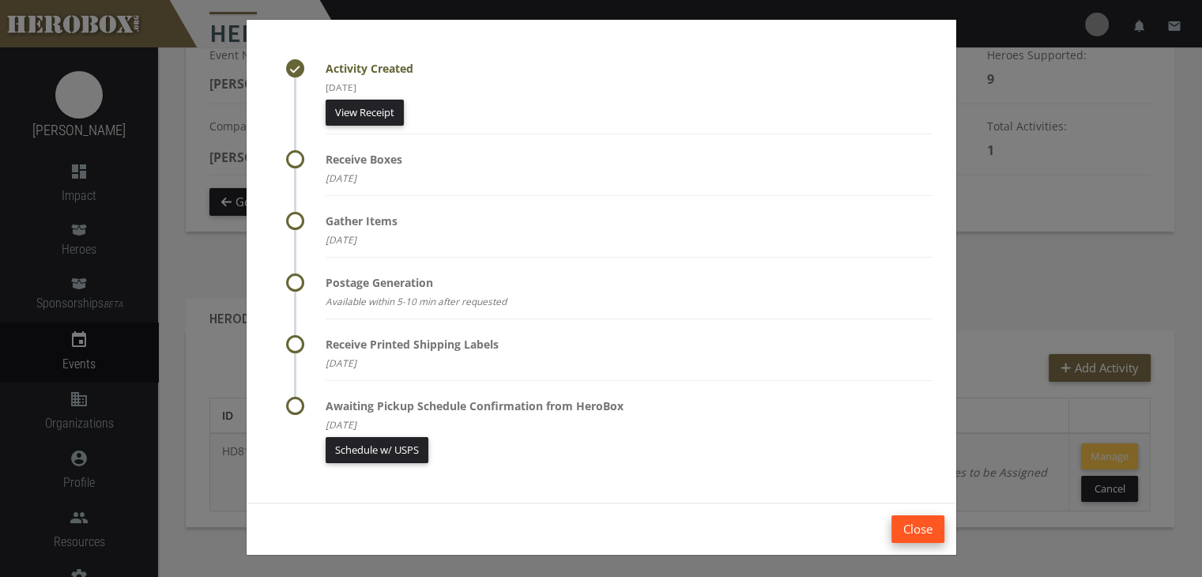
click at [895, 525] on button "Close" at bounding box center [918, 529] width 53 height 28
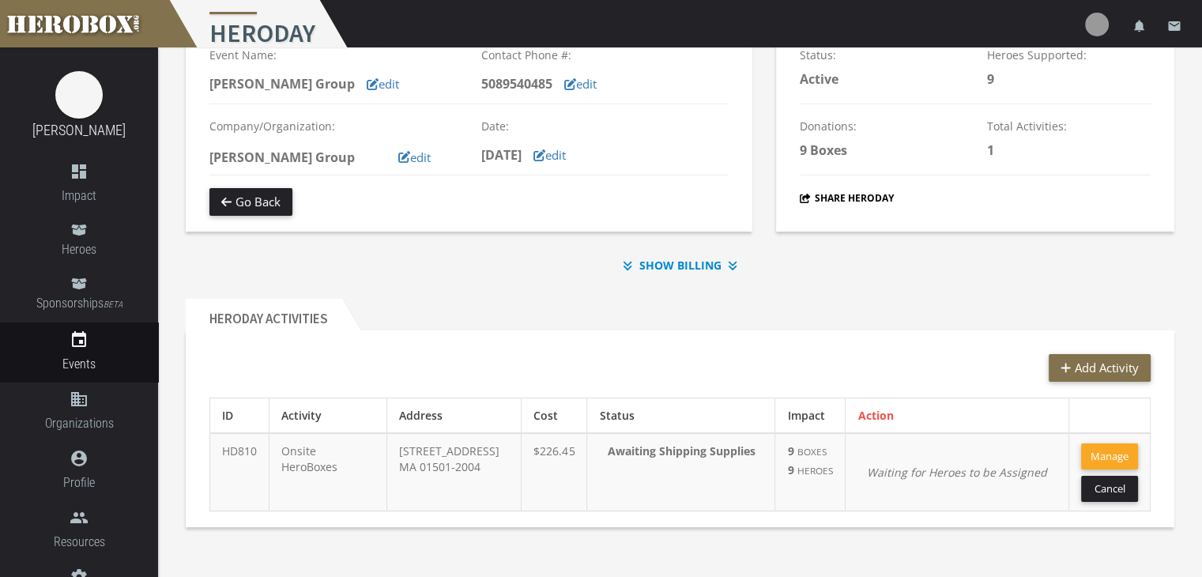
scroll to position [344, 0]
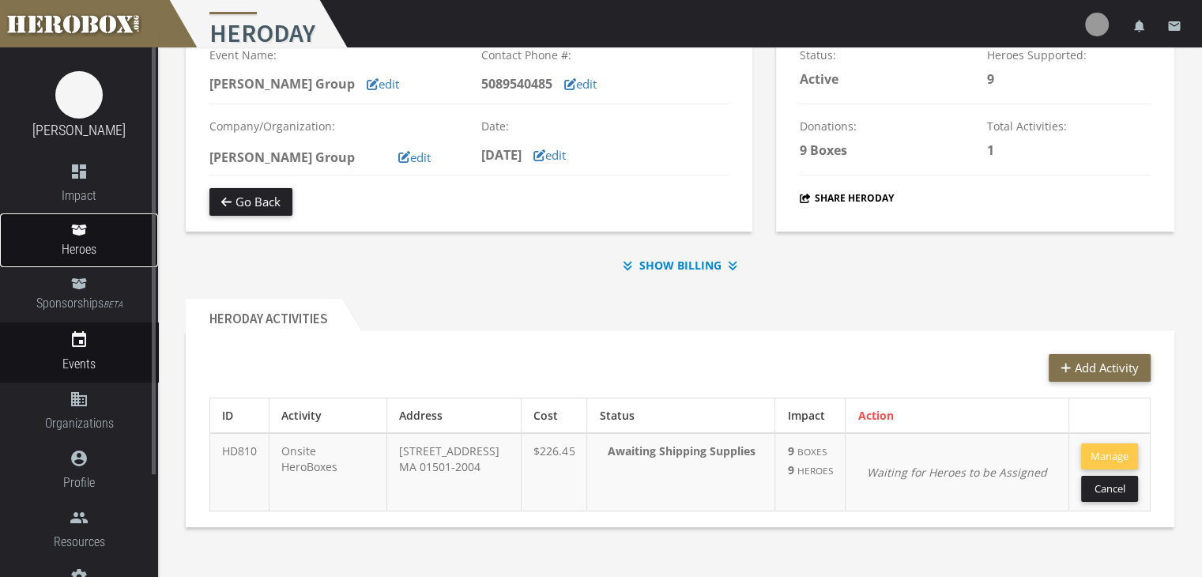
click at [96, 235] on link "Heroes" at bounding box center [79, 240] width 158 height 54
